Goal: Task Accomplishment & Management: Manage account settings

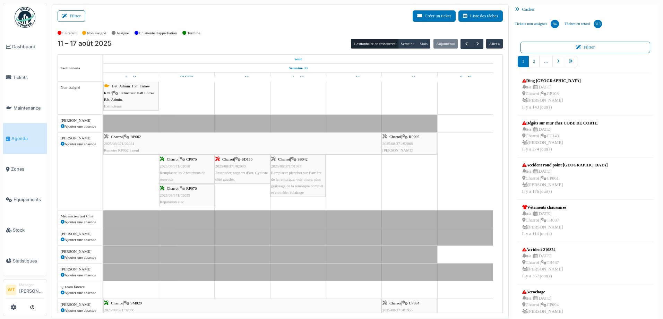
scroll to position [21, 0]
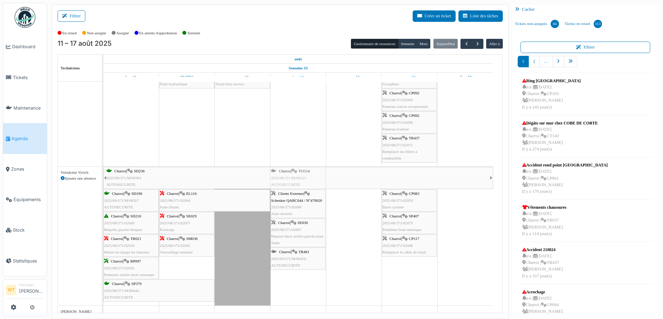
drag, startPoint x: 288, startPoint y: 128, endPoint x: 305, endPoint y: 267, distance: 140.0
click at [305, 267] on tbody "Bât. Admin. Hall Entrée RDC | Extincteur Hall Entrée Bât. Admin. Extincteurs Va…" at bounding box center [298, 89] width 390 height 784
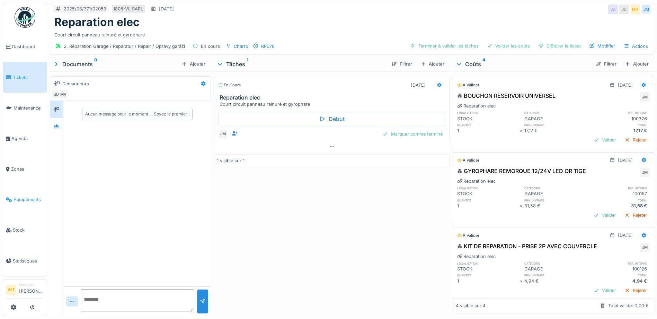
click at [29, 196] on span "Équipements" at bounding box center [29, 199] width 30 height 7
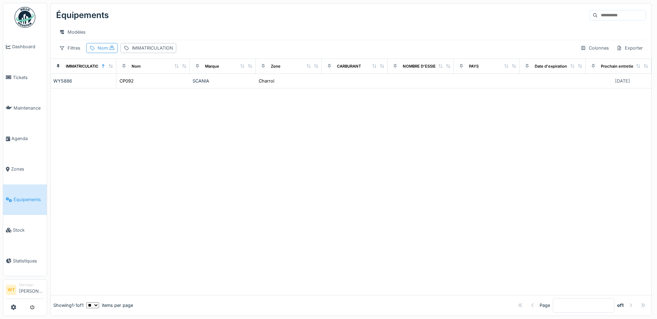
click at [102, 51] on div "Nom :" at bounding box center [106, 48] width 17 height 7
click at [153, 87] on icon at bounding box center [150, 86] width 6 height 5
click at [142, 89] on input "Nom" at bounding box center [123, 86] width 69 height 15
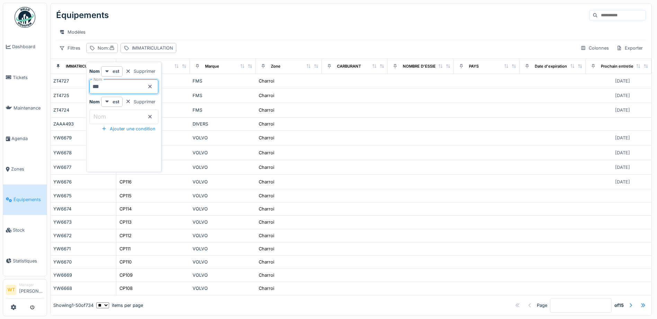
type input "***"
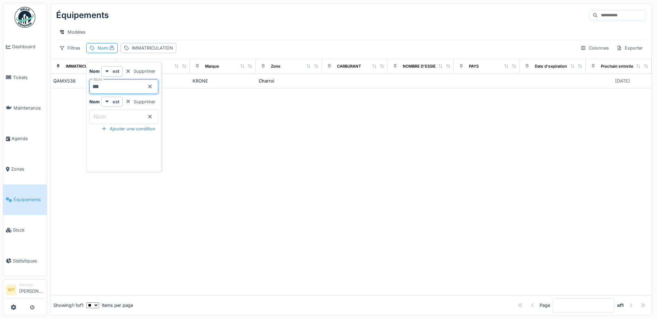
drag, startPoint x: 194, startPoint y: 47, endPoint x: 196, endPoint y: 68, distance: 21.6
click at [194, 48] on div "Équipements Modèles Filtres Nom : IMMATRICULATION Colonnes Exporter" at bounding box center [351, 30] width 601 height 55
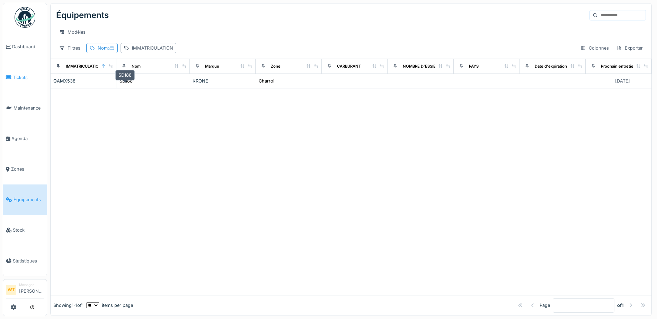
drag, startPoint x: 119, startPoint y: 83, endPoint x: 8, endPoint y: 90, distance: 111.5
click at [120, 83] on div "SD188" at bounding box center [126, 81] width 13 height 7
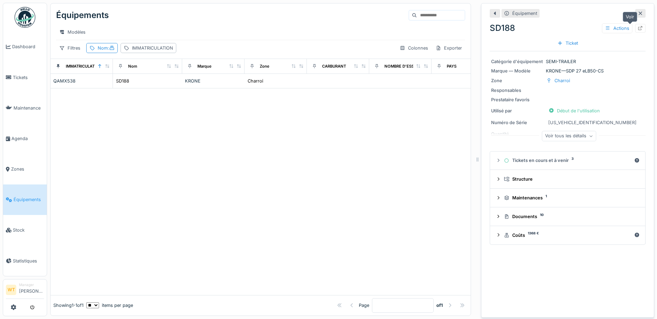
click at [638, 31] on div at bounding box center [641, 28] width 6 height 7
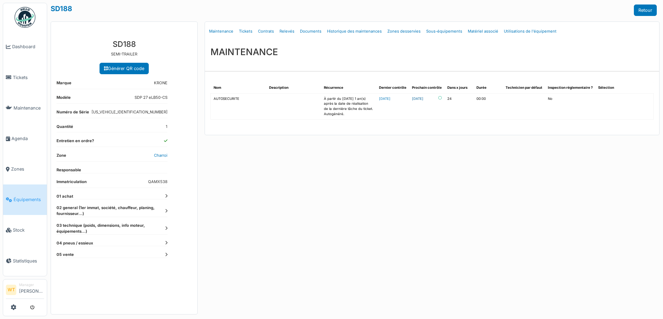
click at [423, 97] on link "[DATE]" at bounding box center [417, 98] width 11 height 5
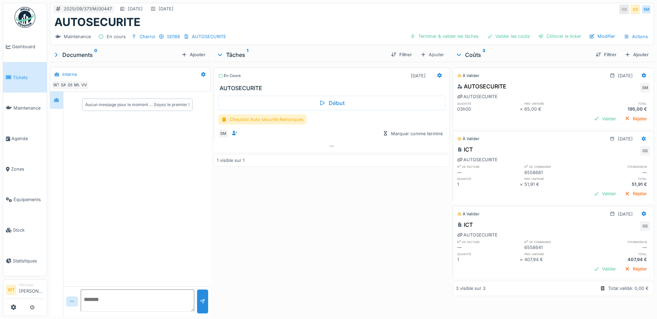
click at [455, 41] on div "Terminer & valider les tâches Valider les coûts Clôturer le ticket Modifier Act…" at bounding box center [530, 37] width 244 height 10
click at [456, 40] on div "Terminer & valider les tâches" at bounding box center [445, 36] width 74 height 9
click at [507, 38] on div "Valider les coûts" at bounding box center [508, 36] width 49 height 9
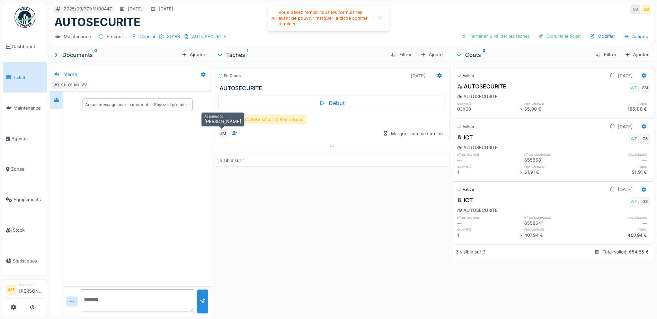
click at [223, 137] on div "SM" at bounding box center [223, 134] width 10 height 10
click at [253, 120] on div "Checklist Auto sécurité Remorques" at bounding box center [262, 119] width 88 height 10
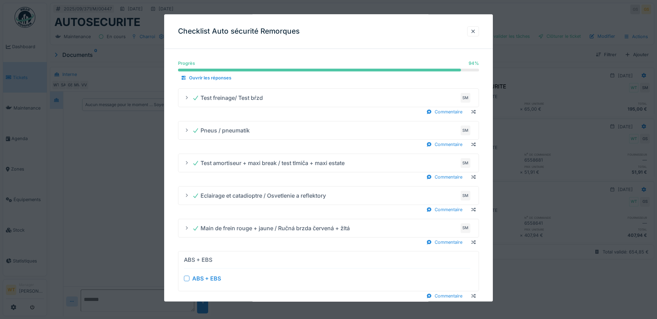
click at [188, 277] on div at bounding box center [187, 279] width 6 height 6
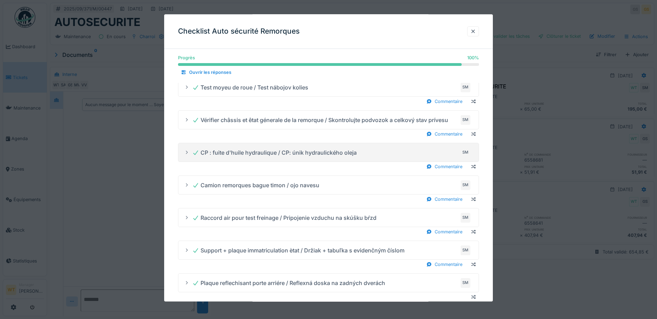
scroll to position [387, 0]
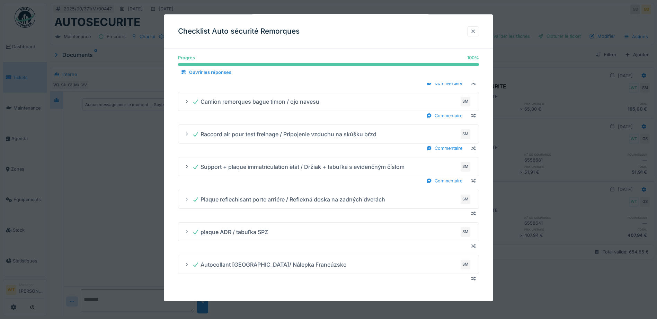
click at [479, 33] on div at bounding box center [473, 31] width 12 height 10
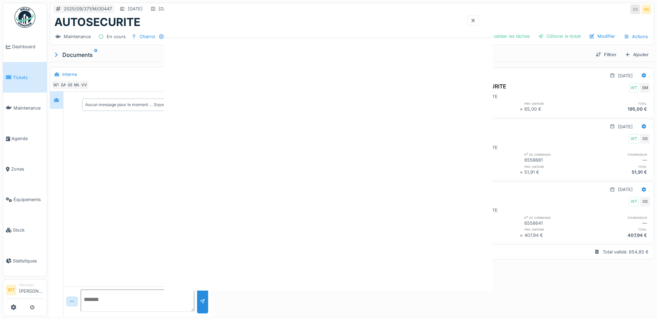
scroll to position [0, 0]
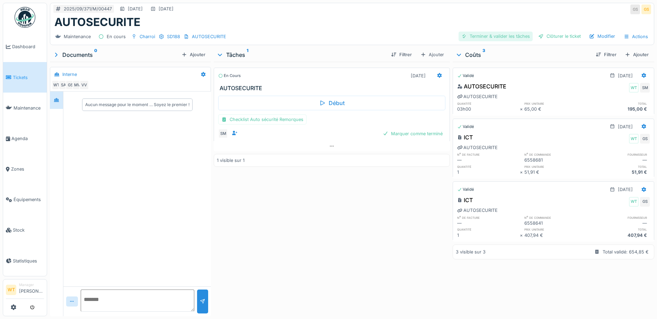
click at [490, 32] on div "Terminer & valider les tâches" at bounding box center [496, 36] width 74 height 9
click at [570, 32] on div "Clôturer le ticket" at bounding box center [560, 36] width 48 height 9
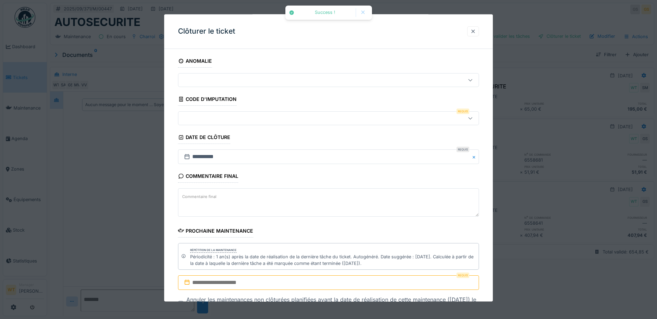
click at [476, 32] on div at bounding box center [474, 31] width 6 height 7
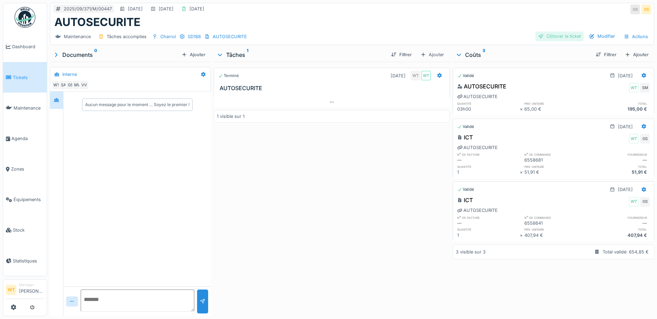
click at [558, 34] on div "Clôturer le ticket" at bounding box center [560, 36] width 48 height 9
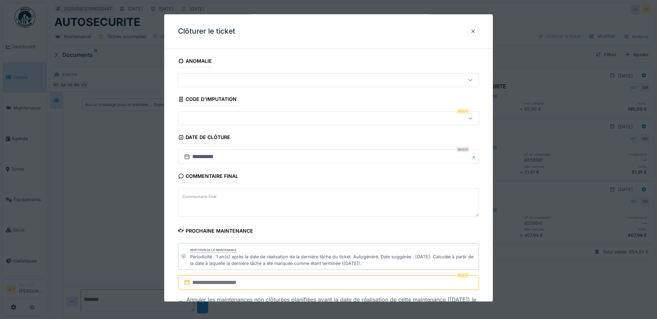
click at [266, 116] on div at bounding box center [311, 119] width 260 height 8
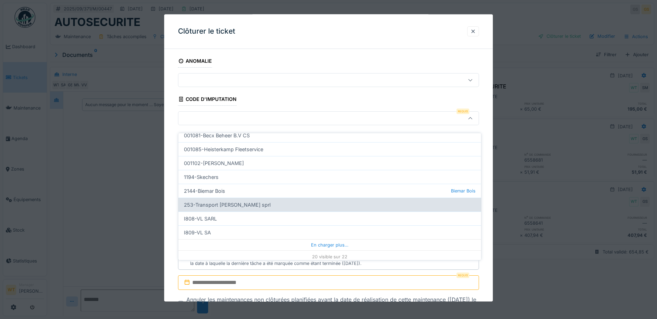
scroll to position [211, 0]
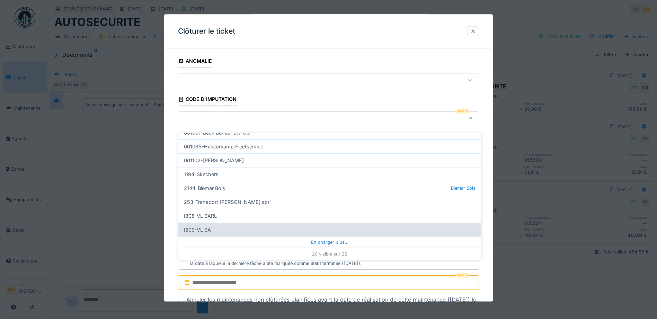
click at [225, 226] on div "I809-VL SA" at bounding box center [329, 229] width 303 height 14
type input "***"
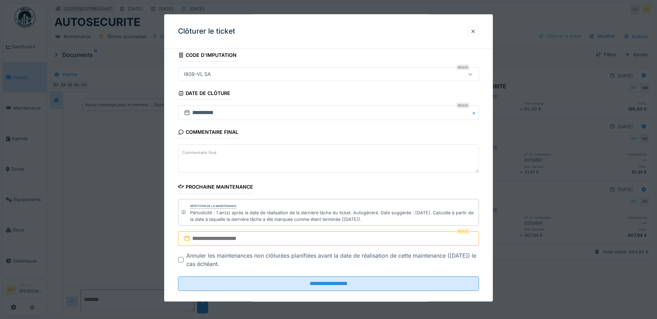
scroll to position [53, 0]
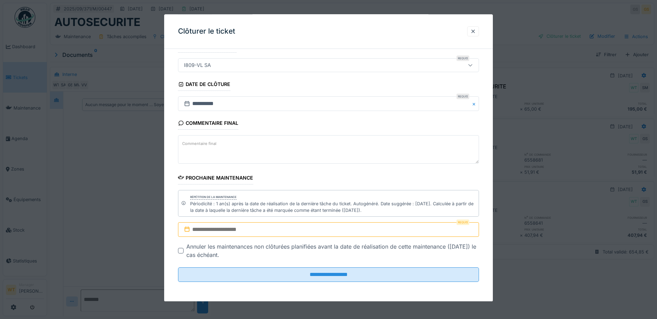
click at [256, 226] on input "text" at bounding box center [328, 229] width 301 height 15
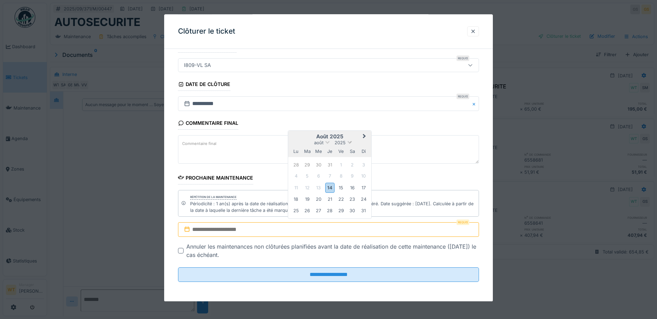
click at [350, 143] on div "août 2025" at bounding box center [329, 143] width 83 height 6
click at [349, 142] on span at bounding box center [350, 142] width 5 height 5
click at [333, 180] on div "2026" at bounding box center [329, 182] width 41 height 7
click at [365, 126] on span "Next Month" at bounding box center [365, 126] width 0 height 8
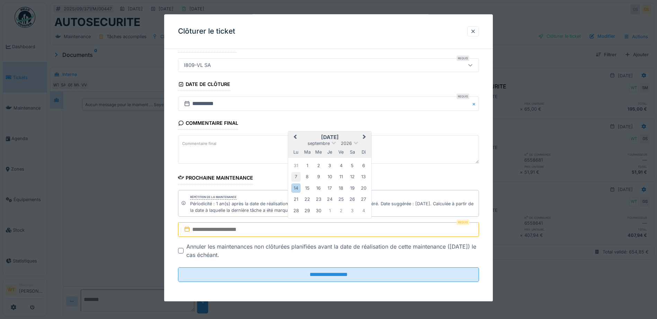
click at [298, 176] on div "7" at bounding box center [295, 176] width 9 height 9
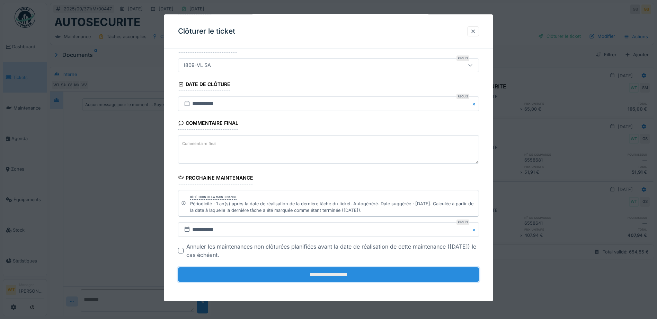
click at [298, 273] on input "**********" at bounding box center [328, 275] width 301 height 15
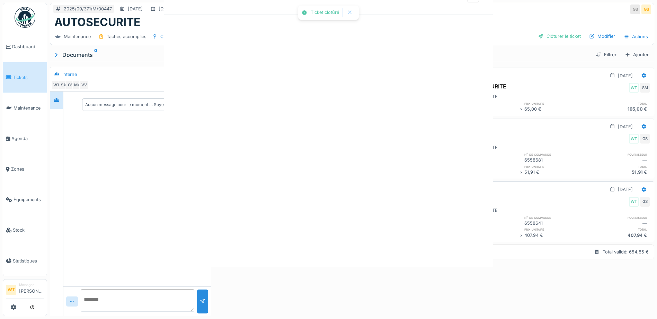
scroll to position [0, 0]
